Goal: Check status: Check status

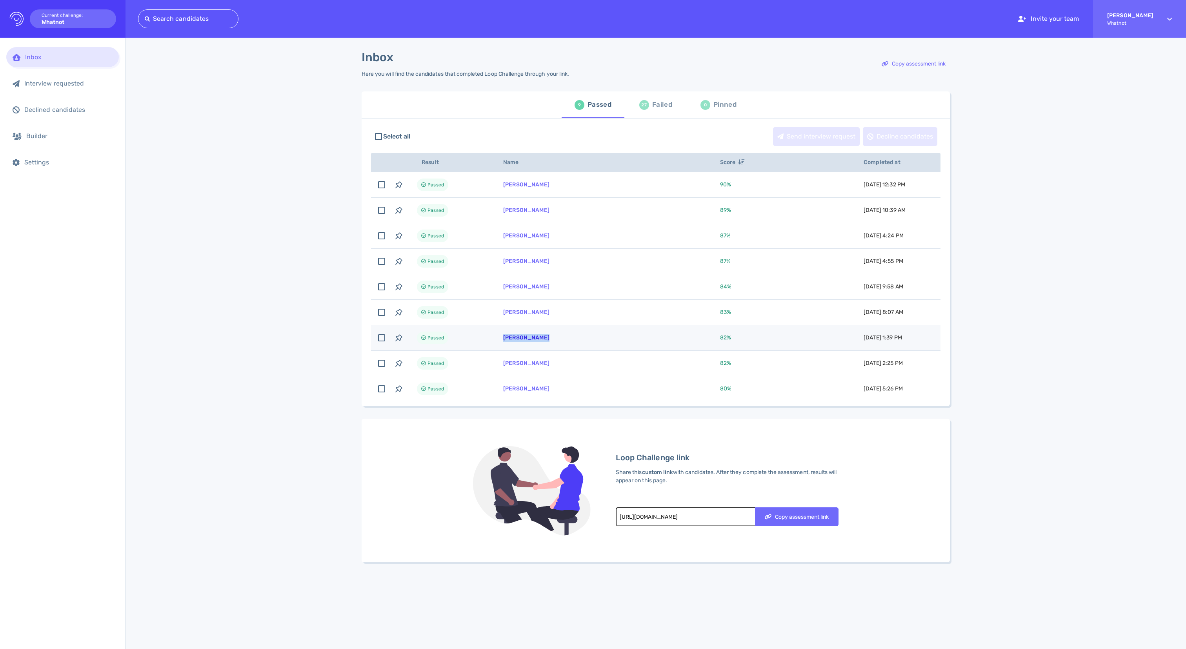
copy link "[PERSON_NAME]"
drag, startPoint x: 586, startPoint y: 351, endPoint x: 515, endPoint y: 348, distance: 71.4
click at [515, 348] on td "[PERSON_NAME]" at bounding box center [602, 337] width 217 height 25
checkbox input "true"
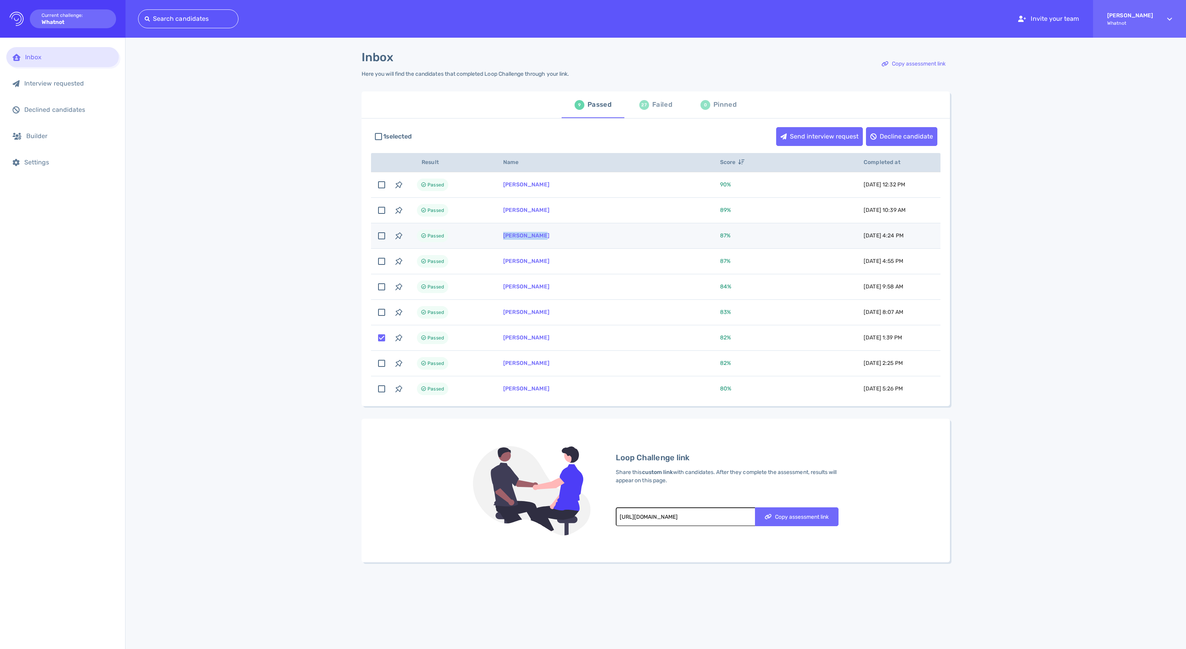
drag, startPoint x: 577, startPoint y: 249, endPoint x: 508, endPoint y: 246, distance: 69.1
click at [508, 246] on td "Freddie Kane" at bounding box center [602, 235] width 217 height 25
copy link "Freddie Kane"
click at [654, 111] on div "Failed" at bounding box center [662, 105] width 20 height 12
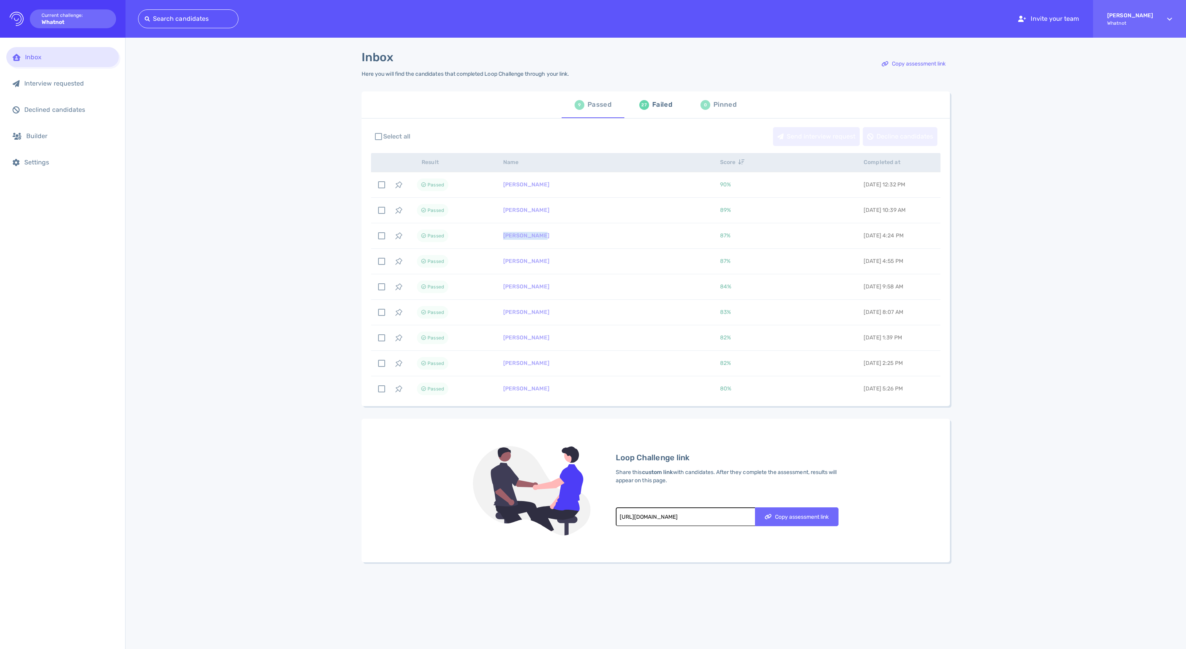
checkbox input "false"
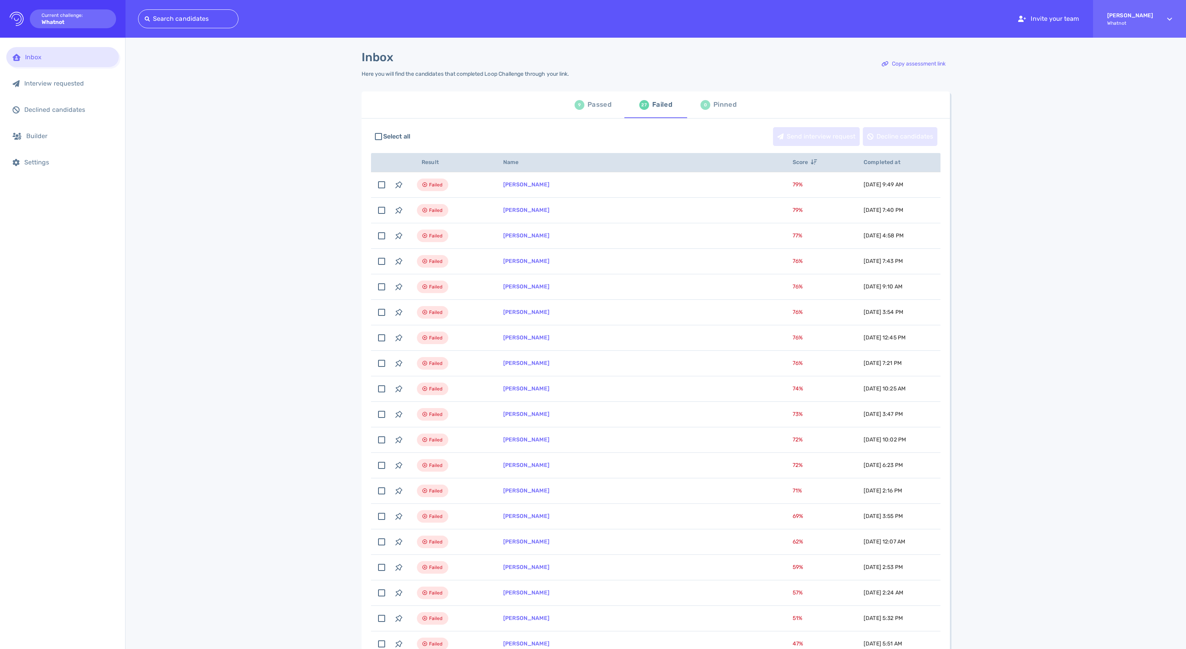
click at [580, 107] on div "9 Passed" at bounding box center [593, 105] width 37 height 22
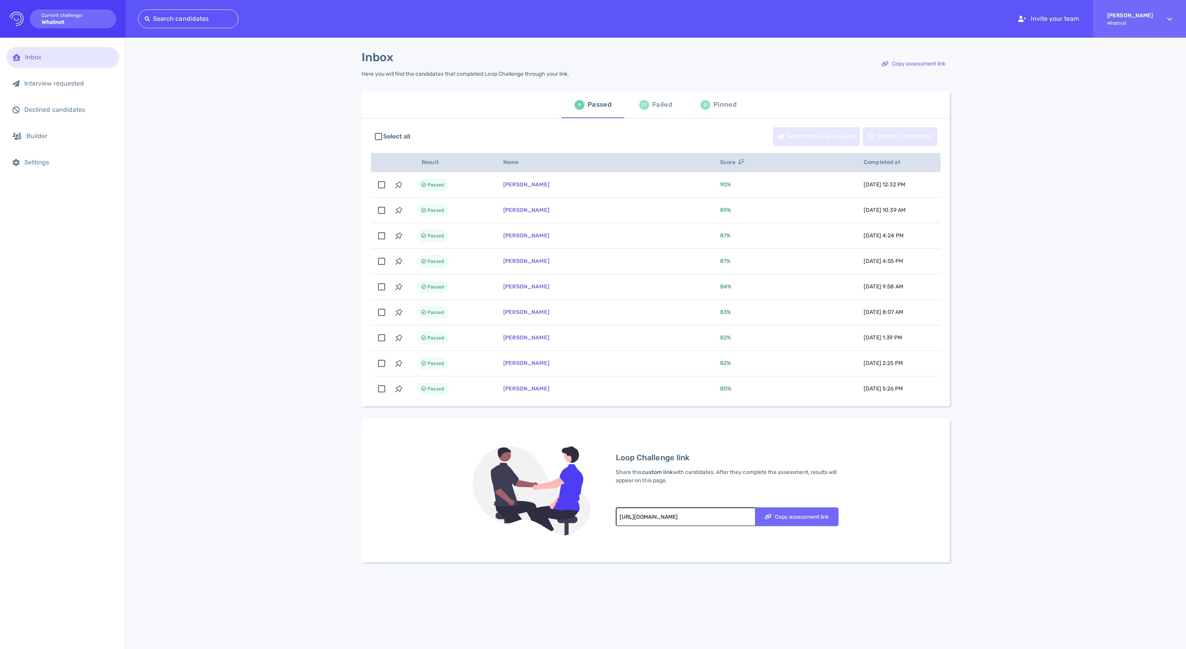
click at [876, 166] on span "Completed at" at bounding box center [886, 162] width 45 height 7
click at [652, 111] on div "Failed" at bounding box center [662, 105] width 20 height 12
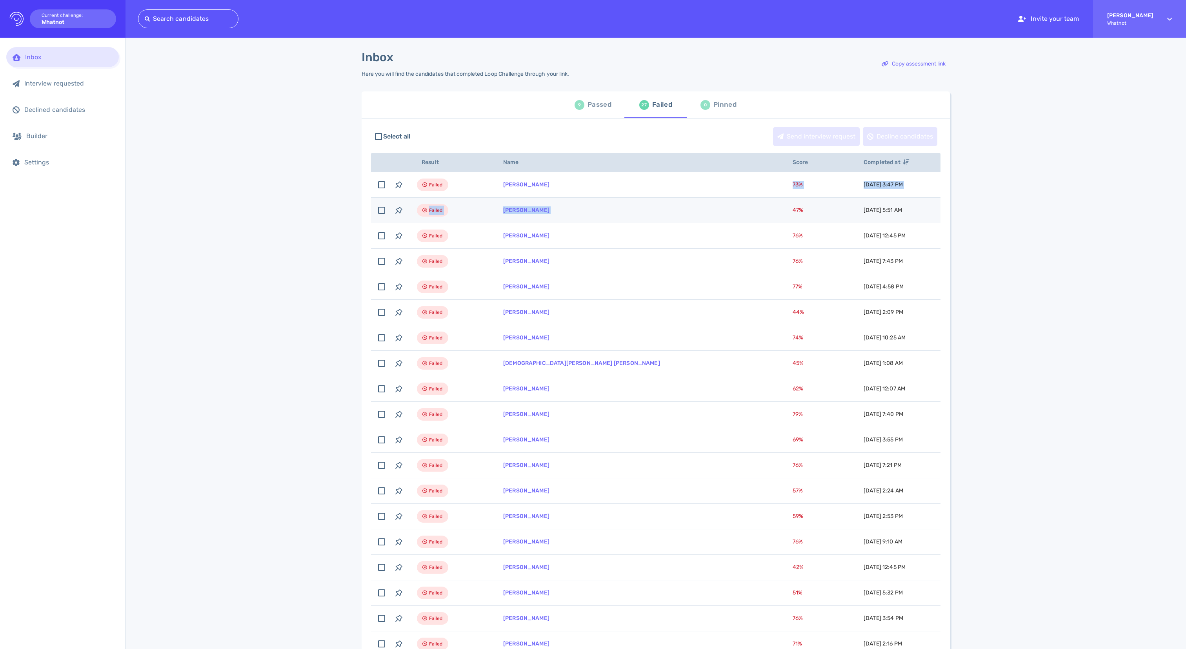
drag, startPoint x: 572, startPoint y: 195, endPoint x: 757, endPoint y: 208, distance: 185.6
click at [757, 208] on tbody "Failed Alejandra Sok 73 % August 15, 2025 3:47 PM 08/15/2025 3:47 PM Failed And…" at bounding box center [656, 516] width 570 height 688
click at [1069, 235] on div "Inbox Here you will find the candidates that completed Loop Challenge through y…" at bounding box center [656, 564] width 1061 height 1052
